Goal: Task Accomplishment & Management: Manage account settings

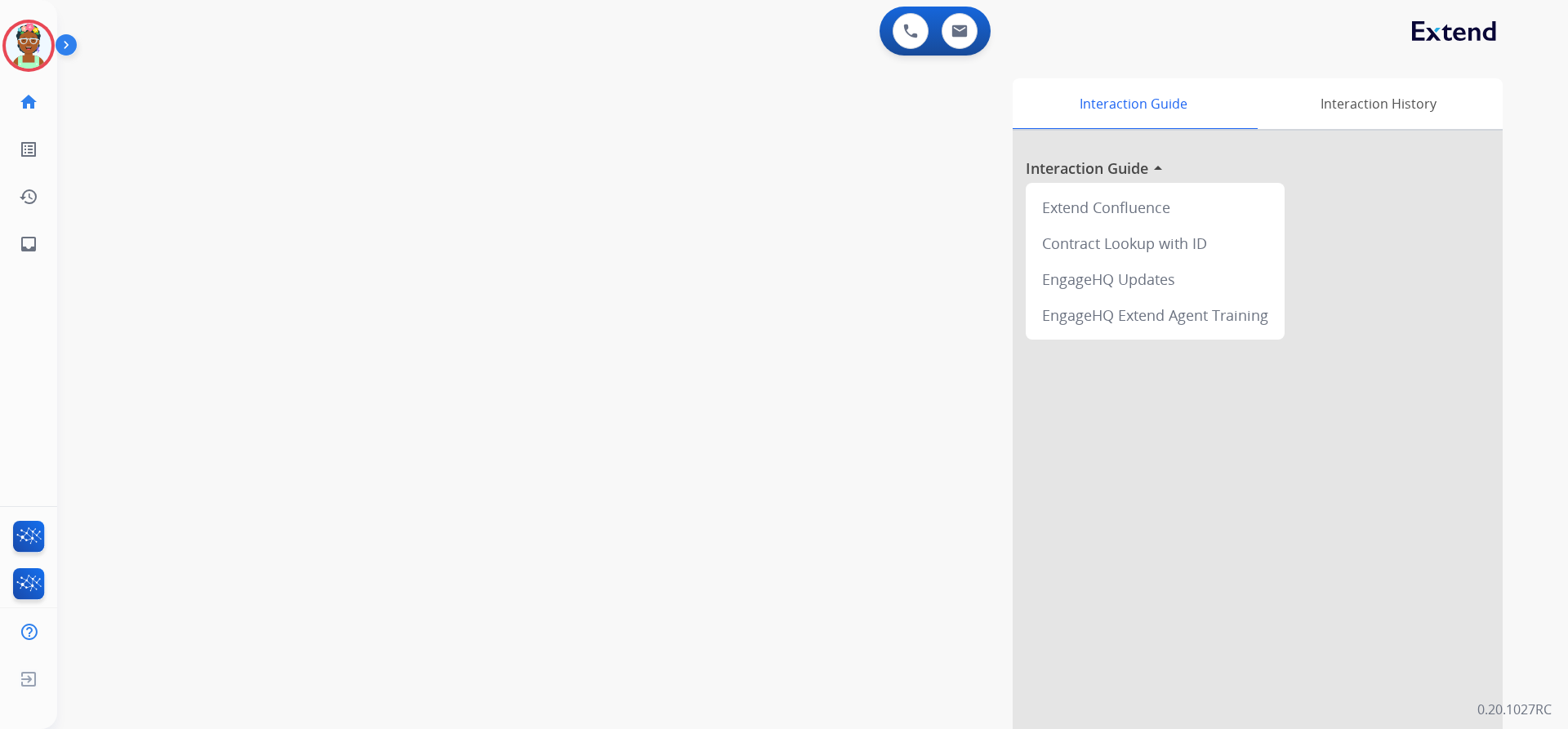
click at [67, 44] on img at bounding box center [70, 48] width 28 height 31
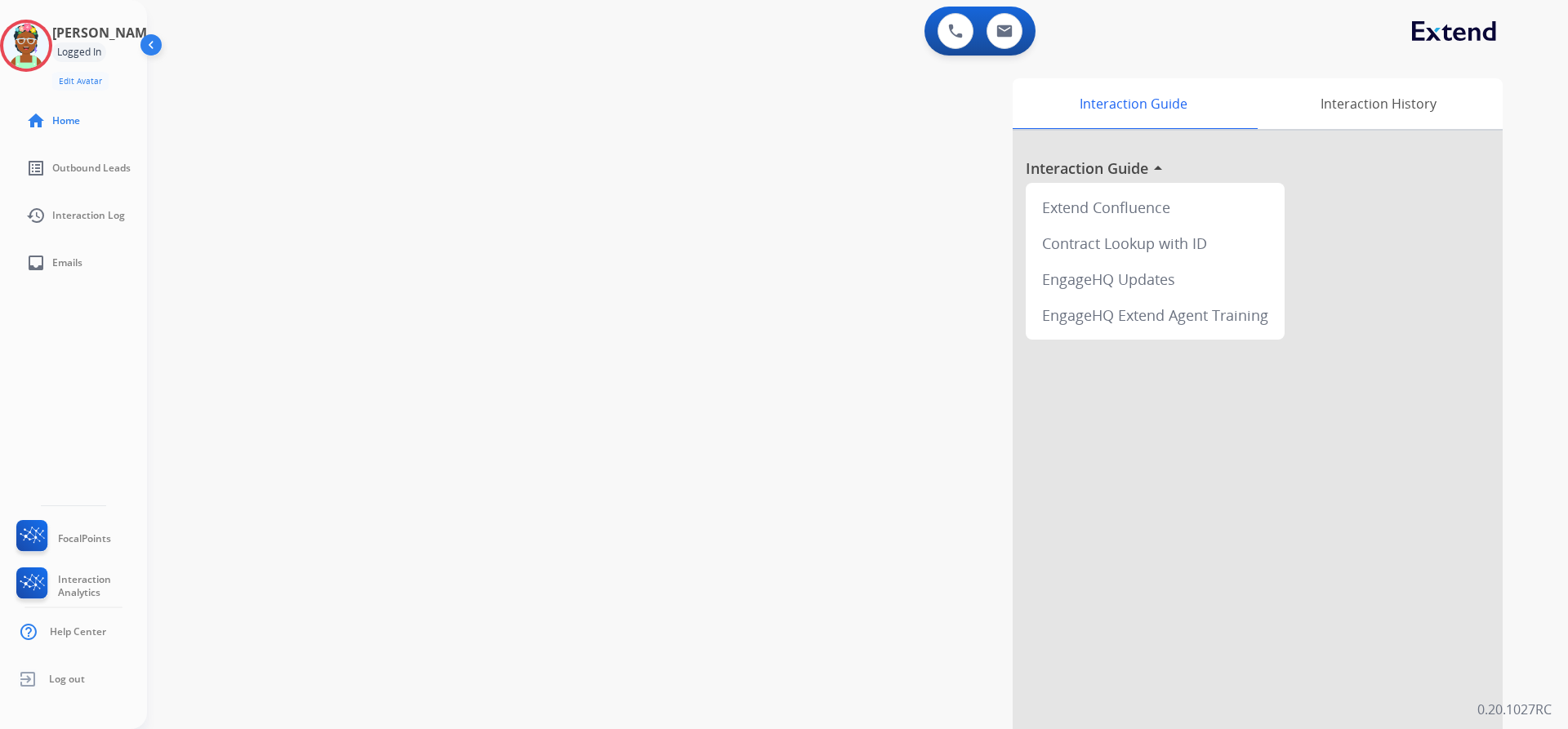
click at [107, 49] on div "Logged In" at bounding box center [79, 53] width 54 height 20
click at [23, 51] on img at bounding box center [26, 46] width 46 height 46
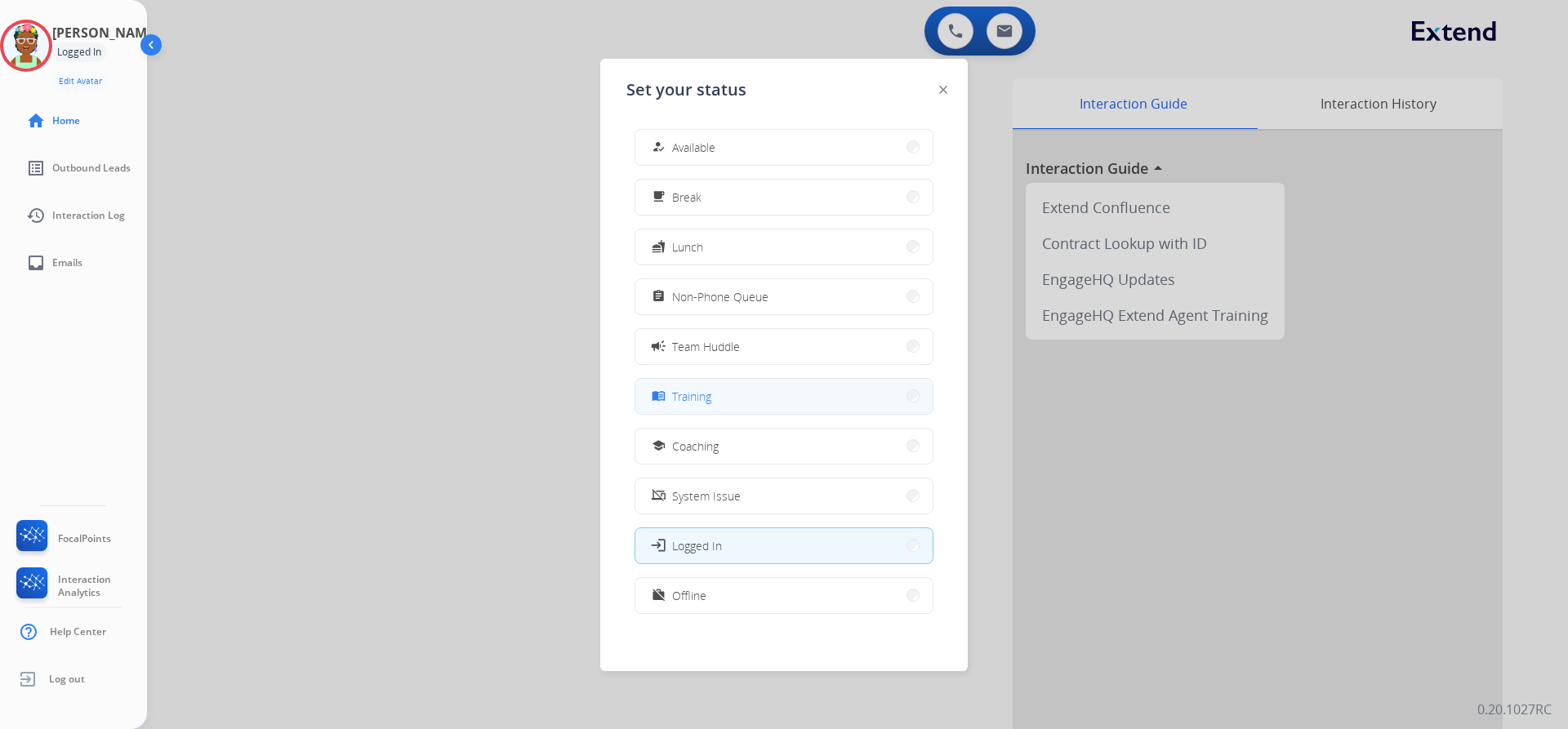
click at [705, 394] on span "Training" at bounding box center [691, 395] width 39 height 17
